Goal: Task Accomplishment & Management: Use online tool/utility

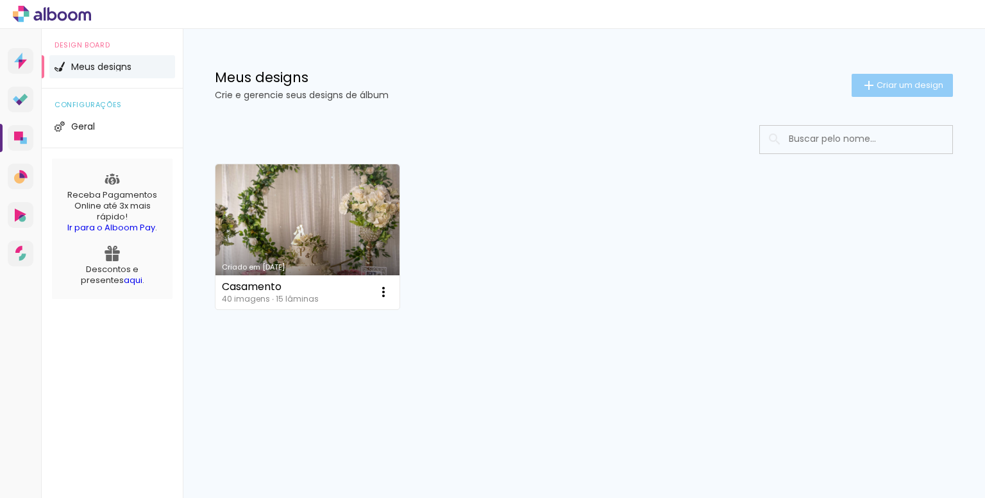
click at [906, 86] on span "Criar um design" at bounding box center [910, 85] width 67 height 8
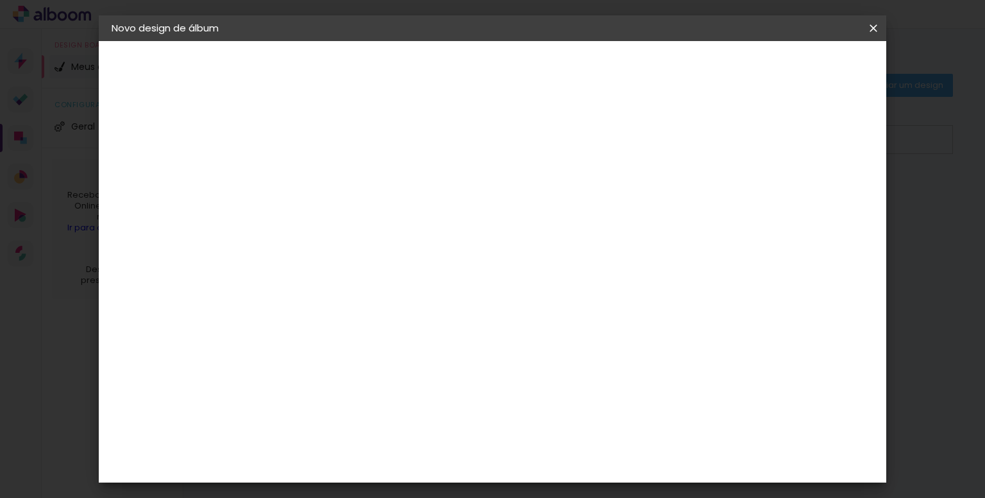
click at [321, 180] on input at bounding box center [321, 172] width 0 height 20
type input "Casamento 2"
type paper-input "Casamento 2"
click at [453, 71] on paper-button "Avançar" at bounding box center [421, 68] width 63 height 22
click at [0, 0] on slot "Tamanho Livre" at bounding box center [0, 0] width 0 height 0
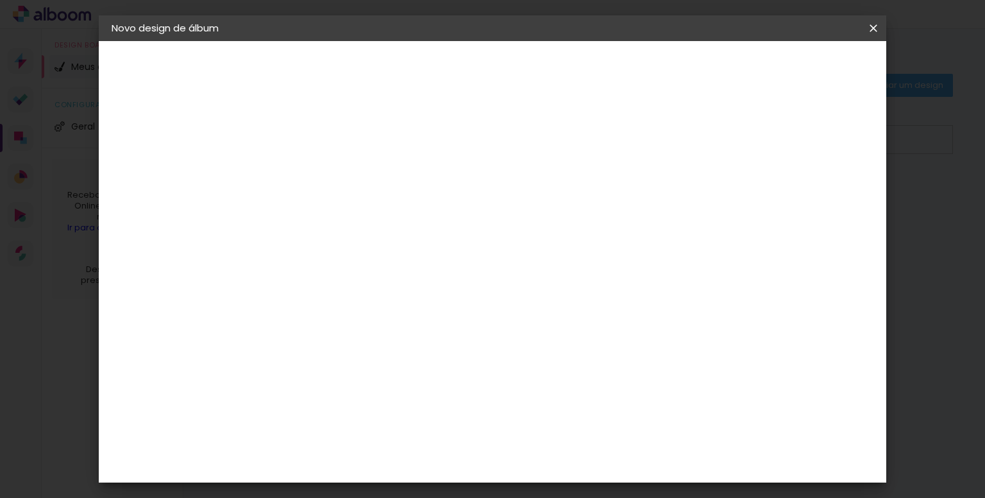
click at [0, 0] on slot "Avançar" at bounding box center [0, 0] width 0 height 0
click at [293, 356] on input "30" at bounding box center [280, 352] width 33 height 19
type input "3"
type input "25"
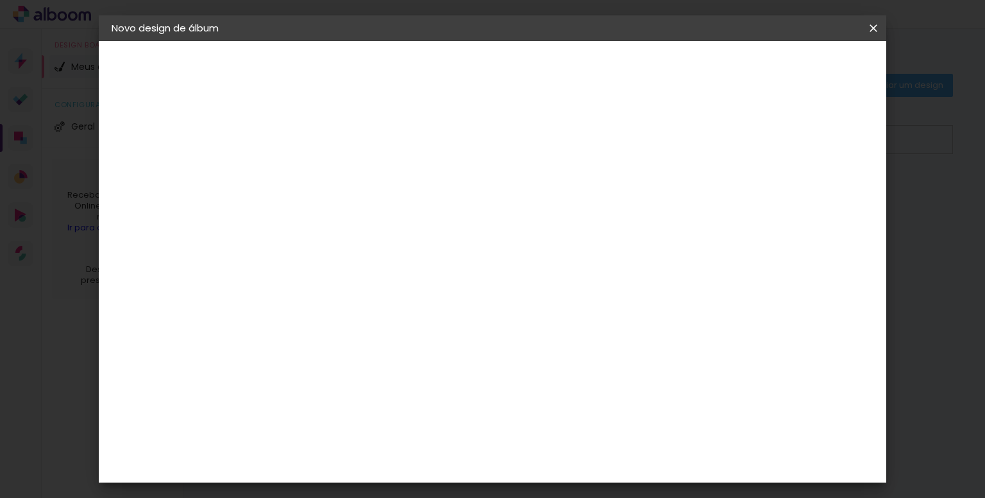
type paper-input "25"
click at [577, 344] on input "60" at bounding box center [563, 353] width 33 height 19
type input "6"
type input "50"
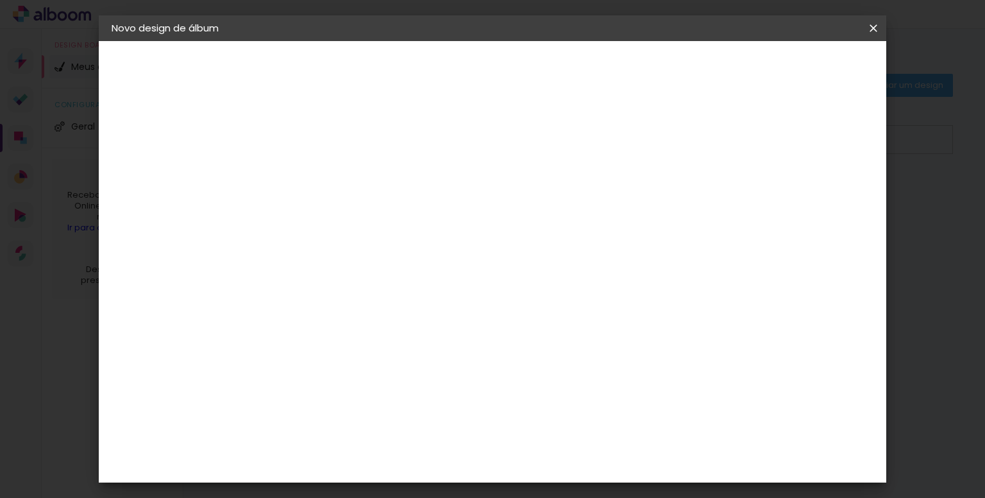
type paper-input "50"
click at [793, 63] on span "Iniciar design" at bounding box center [764, 67] width 58 height 9
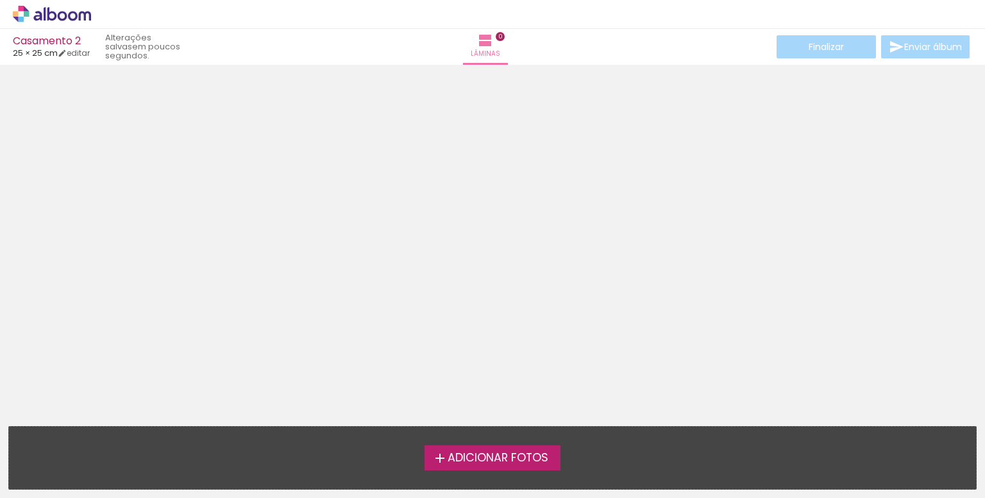
click at [462, 457] on span "Adicionar Fotos" at bounding box center [498, 458] width 101 height 12
click at [0, 0] on input "file" at bounding box center [0, 0] width 0 height 0
